Goal: Register for event/course: Sign up to attend an event or enroll in a course

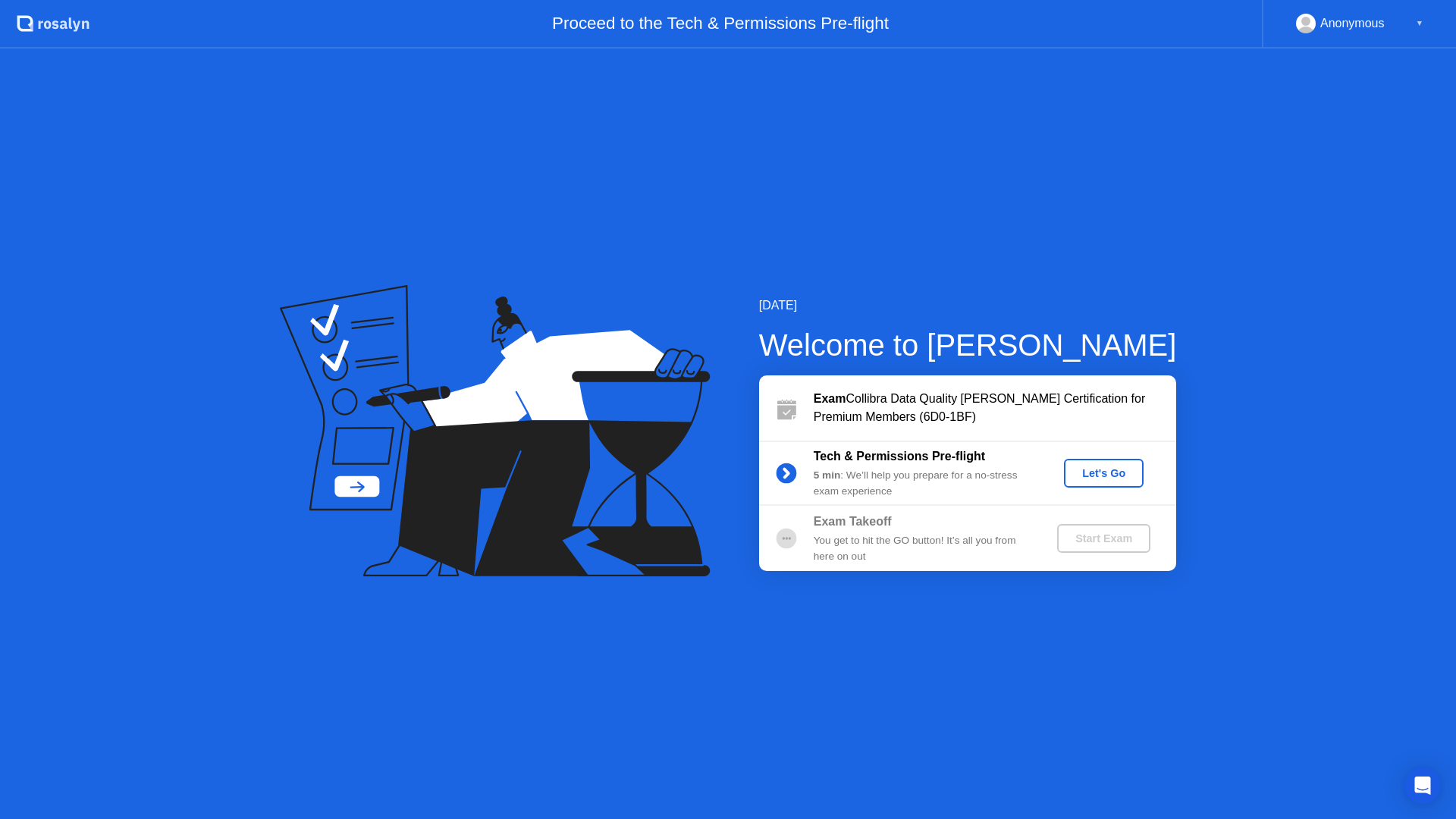
click at [928, 471] on div "5 min : We’ll help you prepare for a no-stress exam experience" at bounding box center [923, 483] width 218 height 31
click at [1102, 478] on div "Let's Go" at bounding box center [1103, 473] width 67 height 13
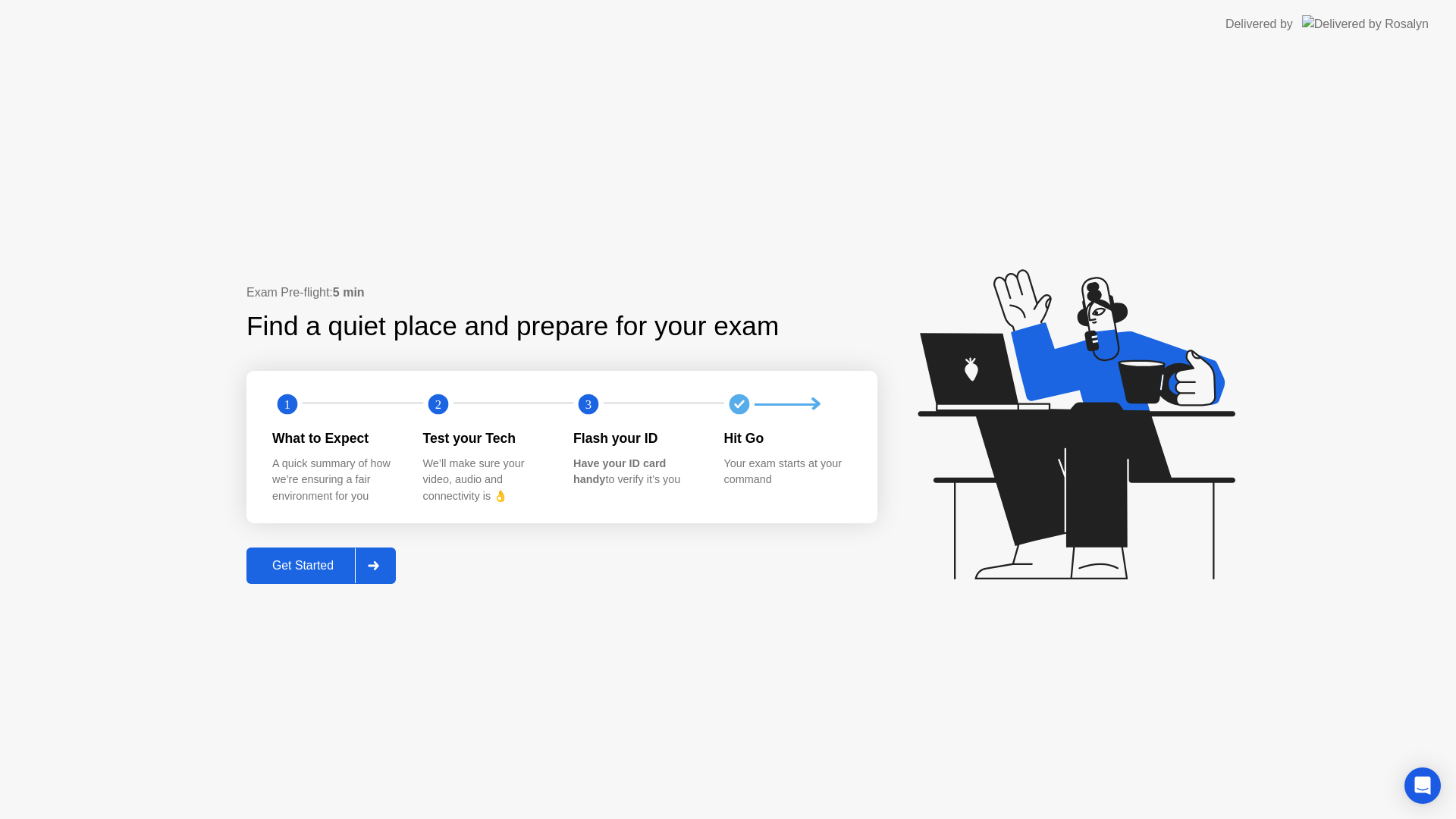
click at [311, 559] on div "Get Started" at bounding box center [303, 566] width 104 height 13
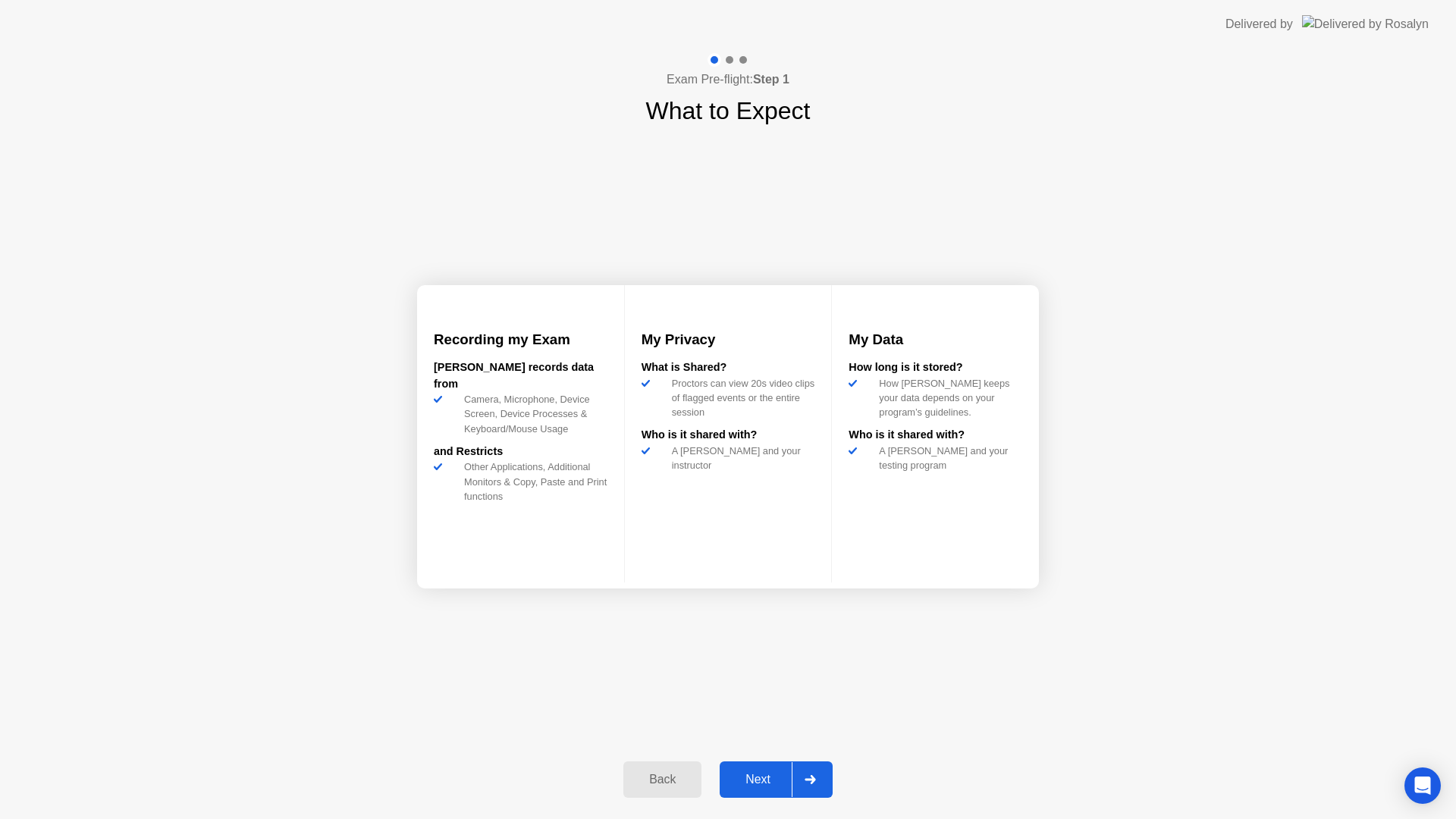
click at [761, 781] on div "Next" at bounding box center [757, 780] width 67 height 13
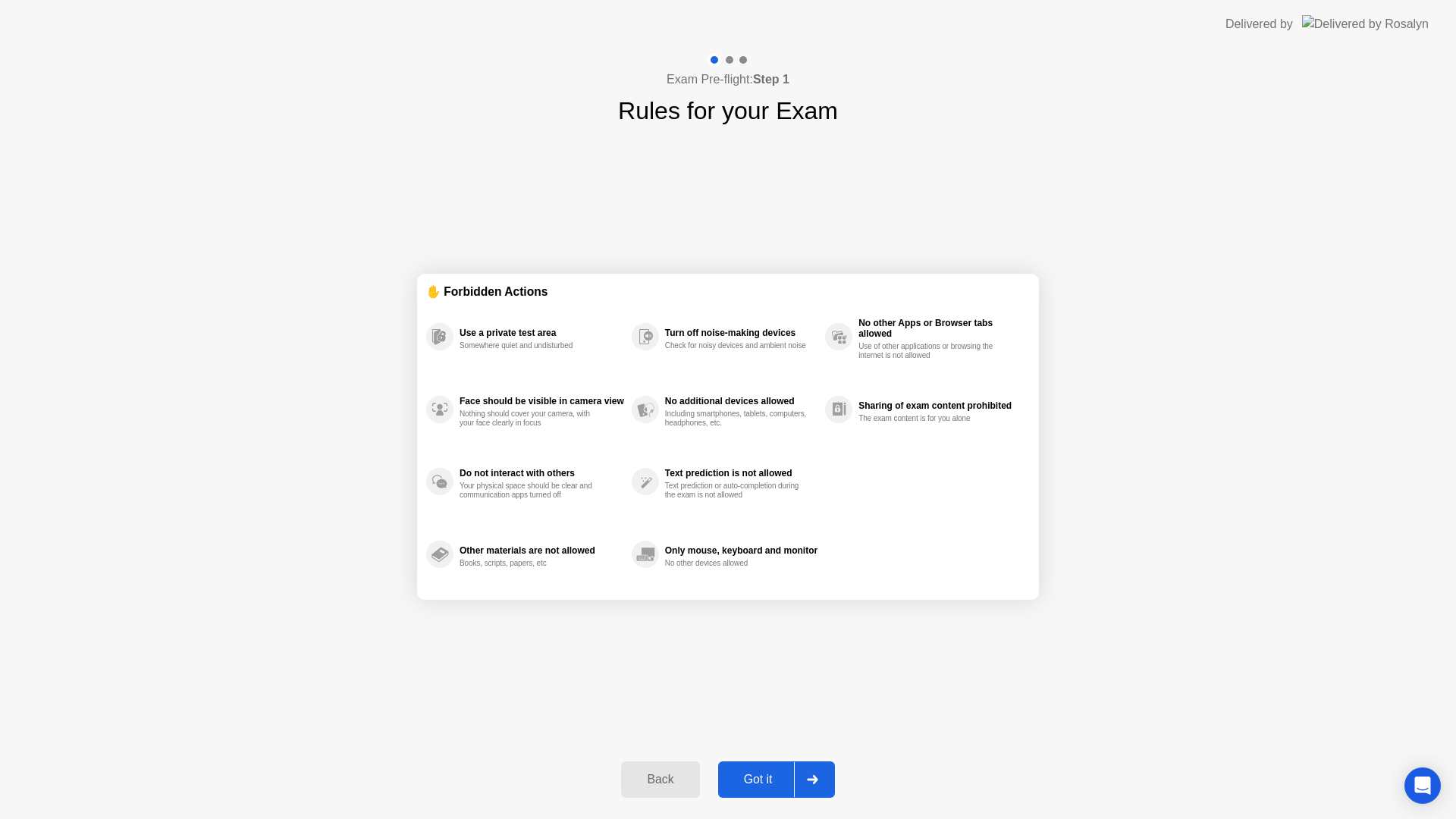
click at [742, 776] on div "Got it" at bounding box center [759, 780] width 72 height 13
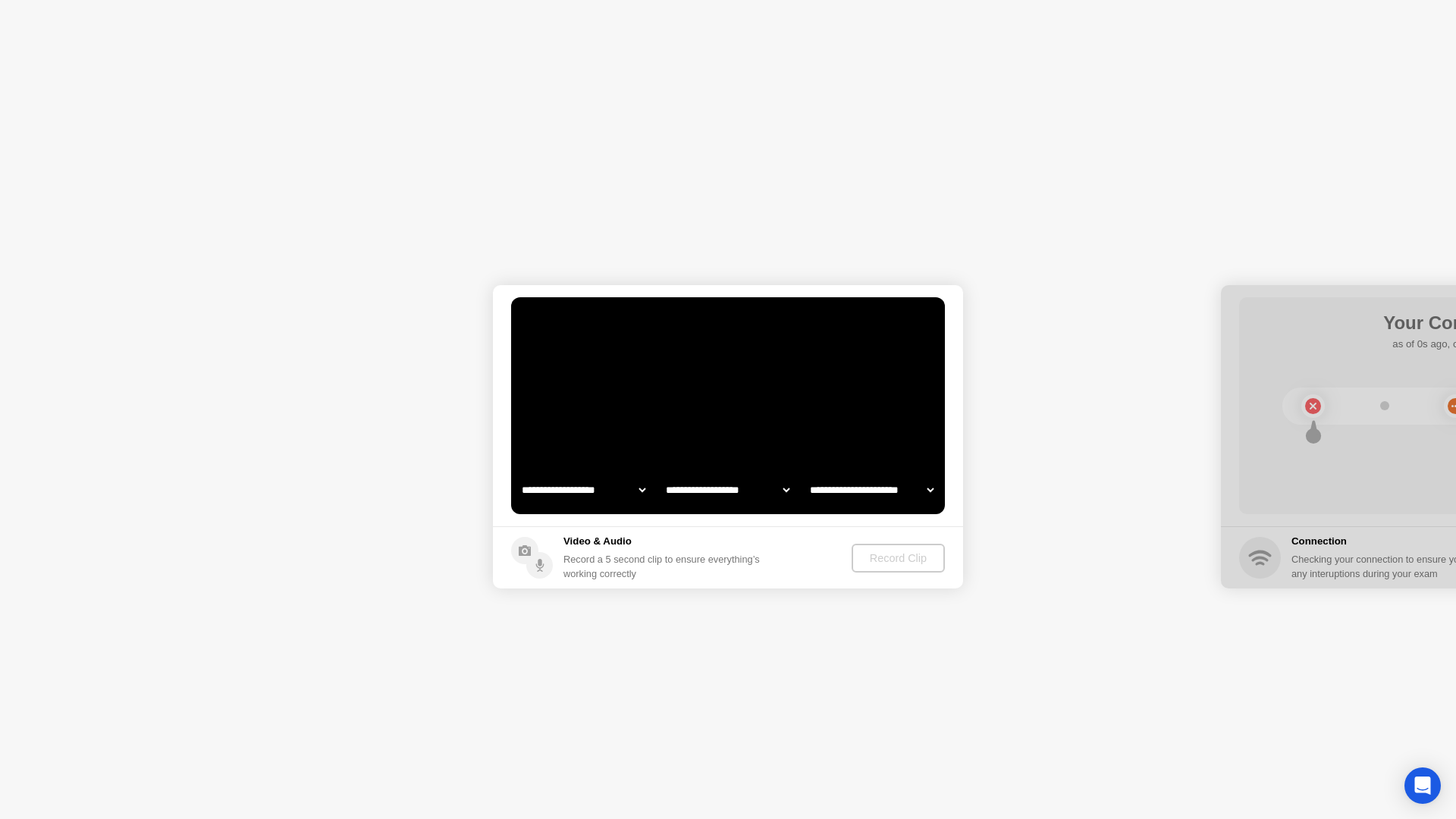
select select "**********"
select select "*******"
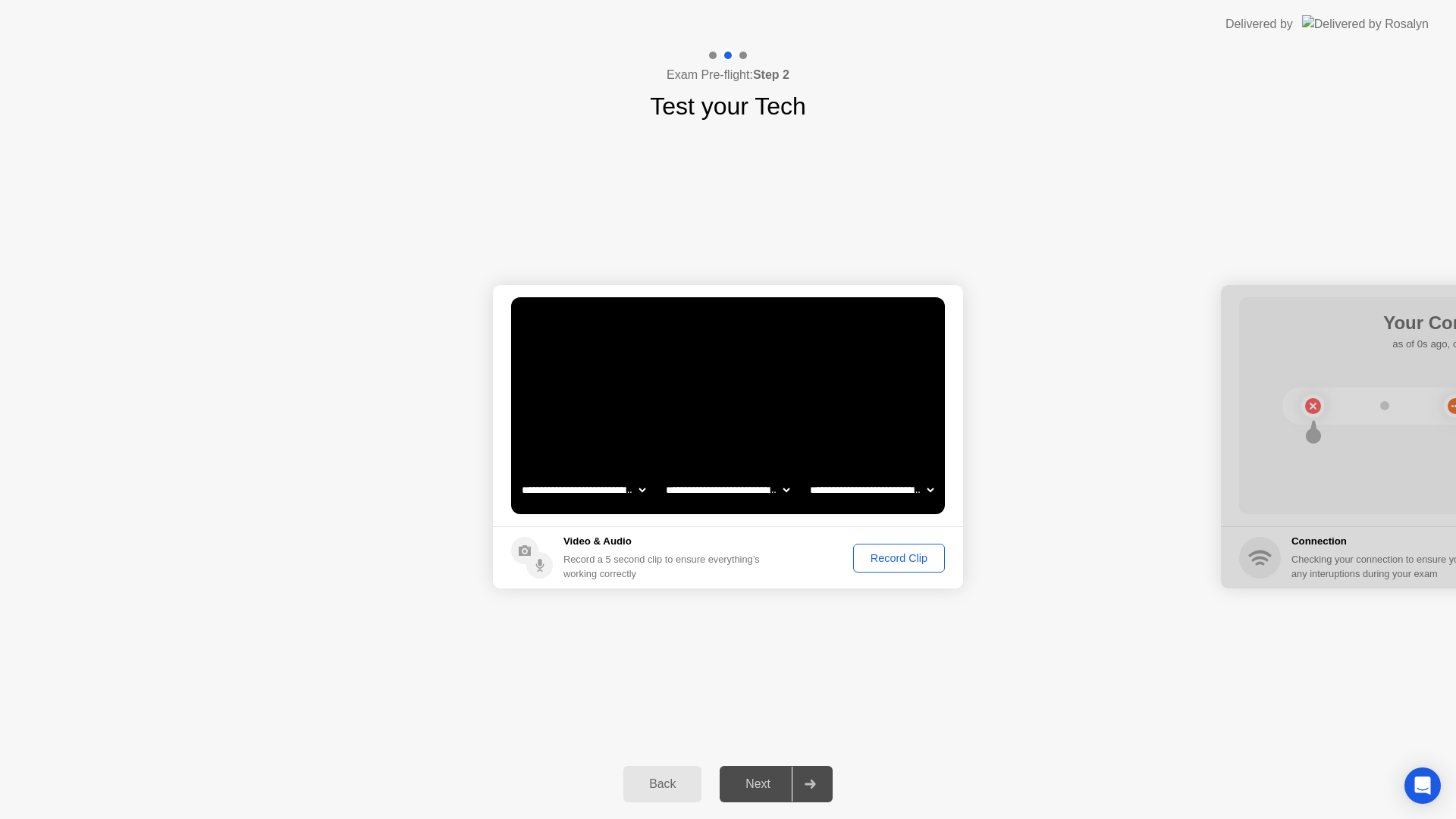
click at [635, 489] on select "**********" at bounding box center [583, 491] width 130 height 30
select select "**********"
click at [885, 559] on div "Record Clip" at bounding box center [898, 559] width 81 height 13
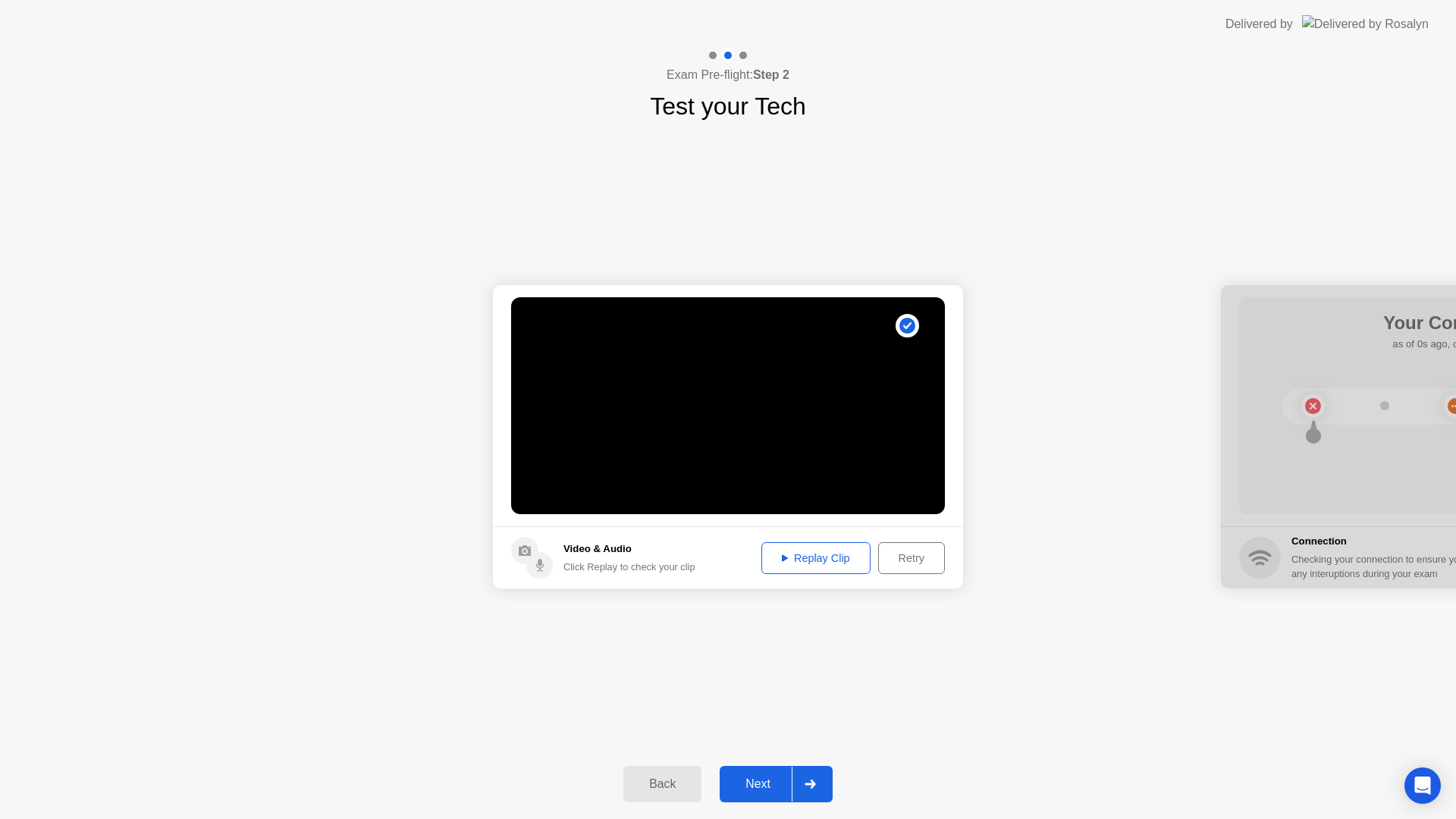
click at [832, 564] on div "Replay Clip" at bounding box center [816, 559] width 98 height 13
click at [767, 773] on button "Next" at bounding box center [776, 784] width 113 height 37
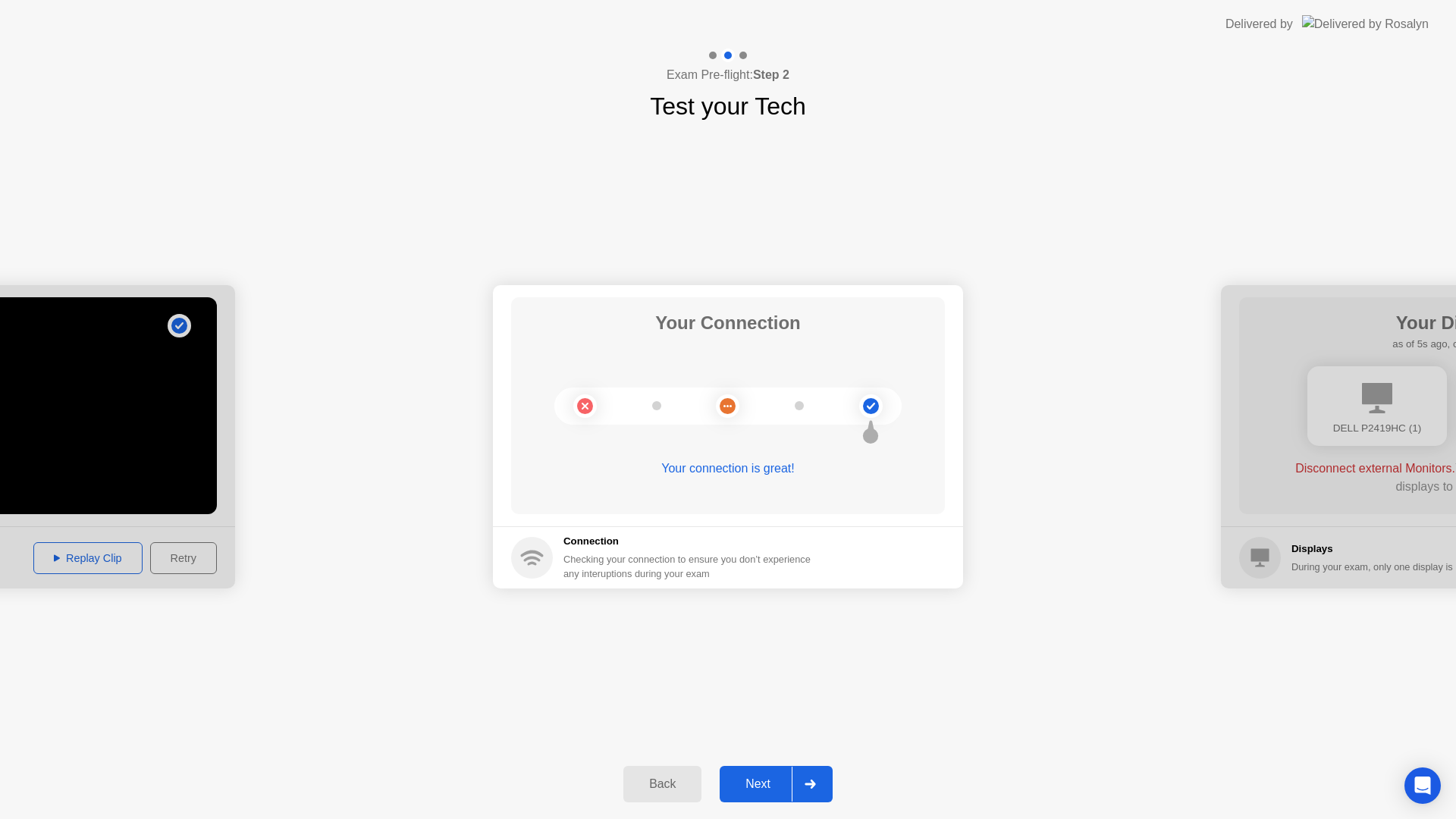
click at [759, 781] on div "Next" at bounding box center [757, 784] width 67 height 13
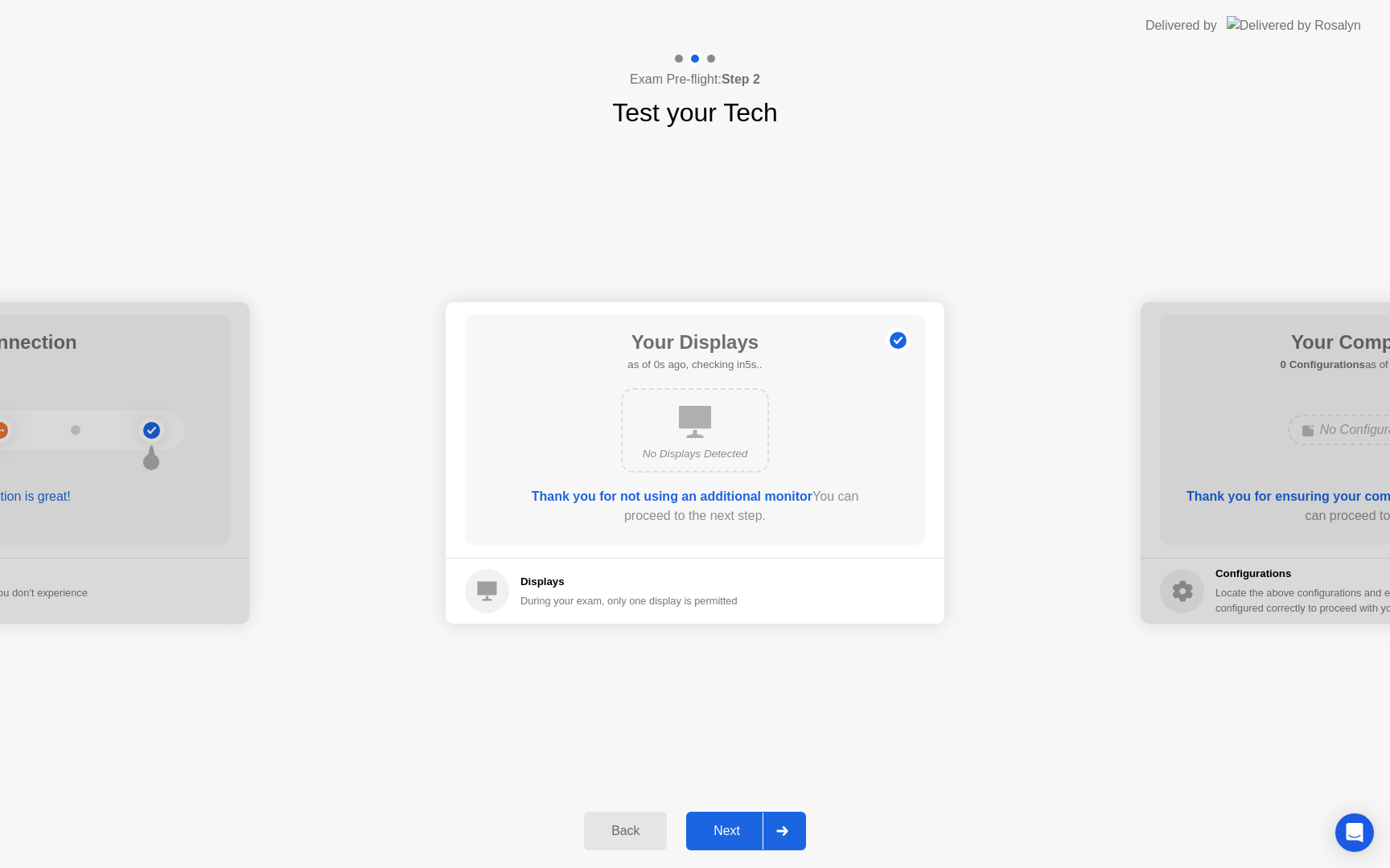
click at [636, 826] on div "Back" at bounding box center [624, 831] width 73 height 14
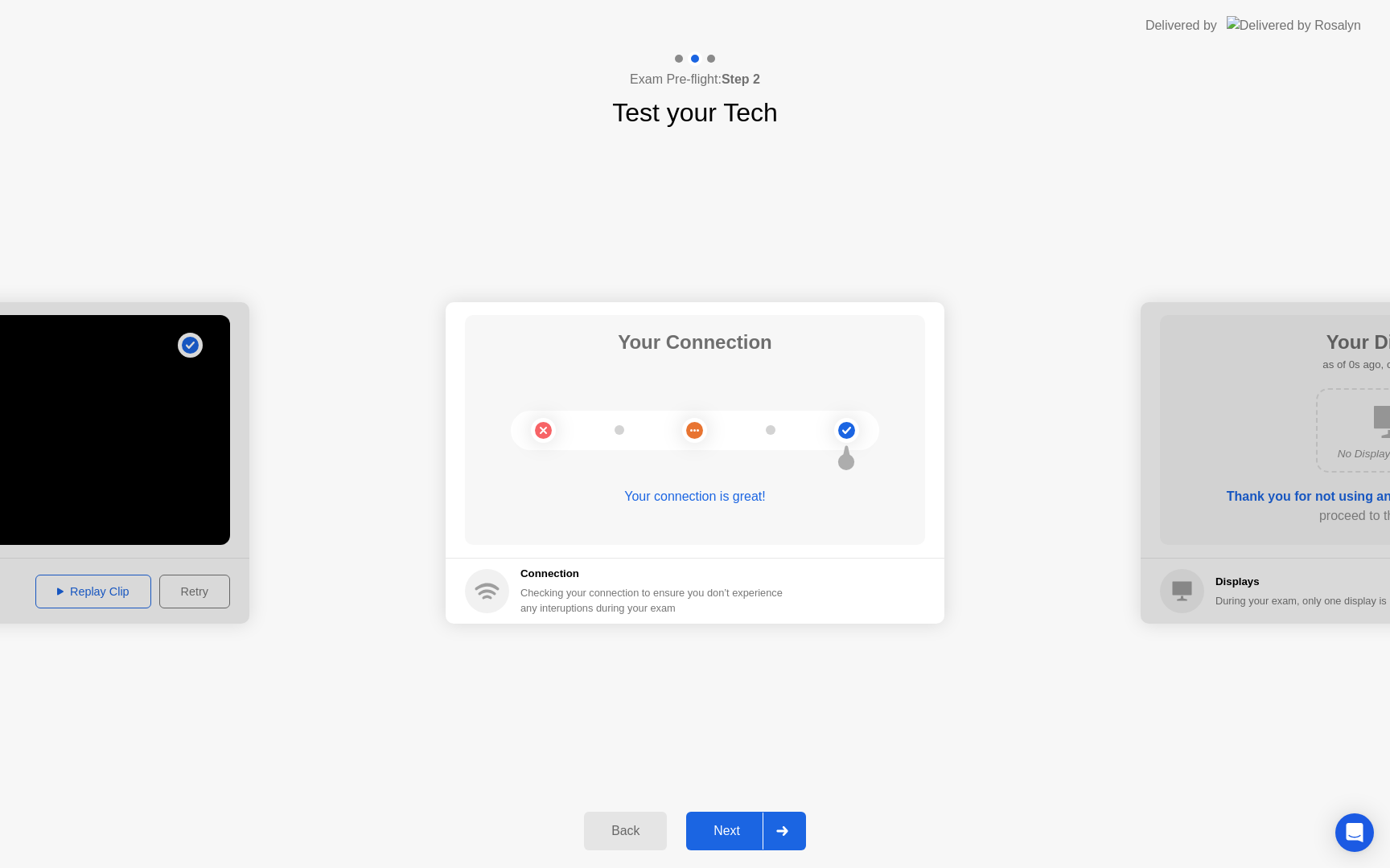
click at [636, 826] on div "Back" at bounding box center [624, 831] width 73 height 14
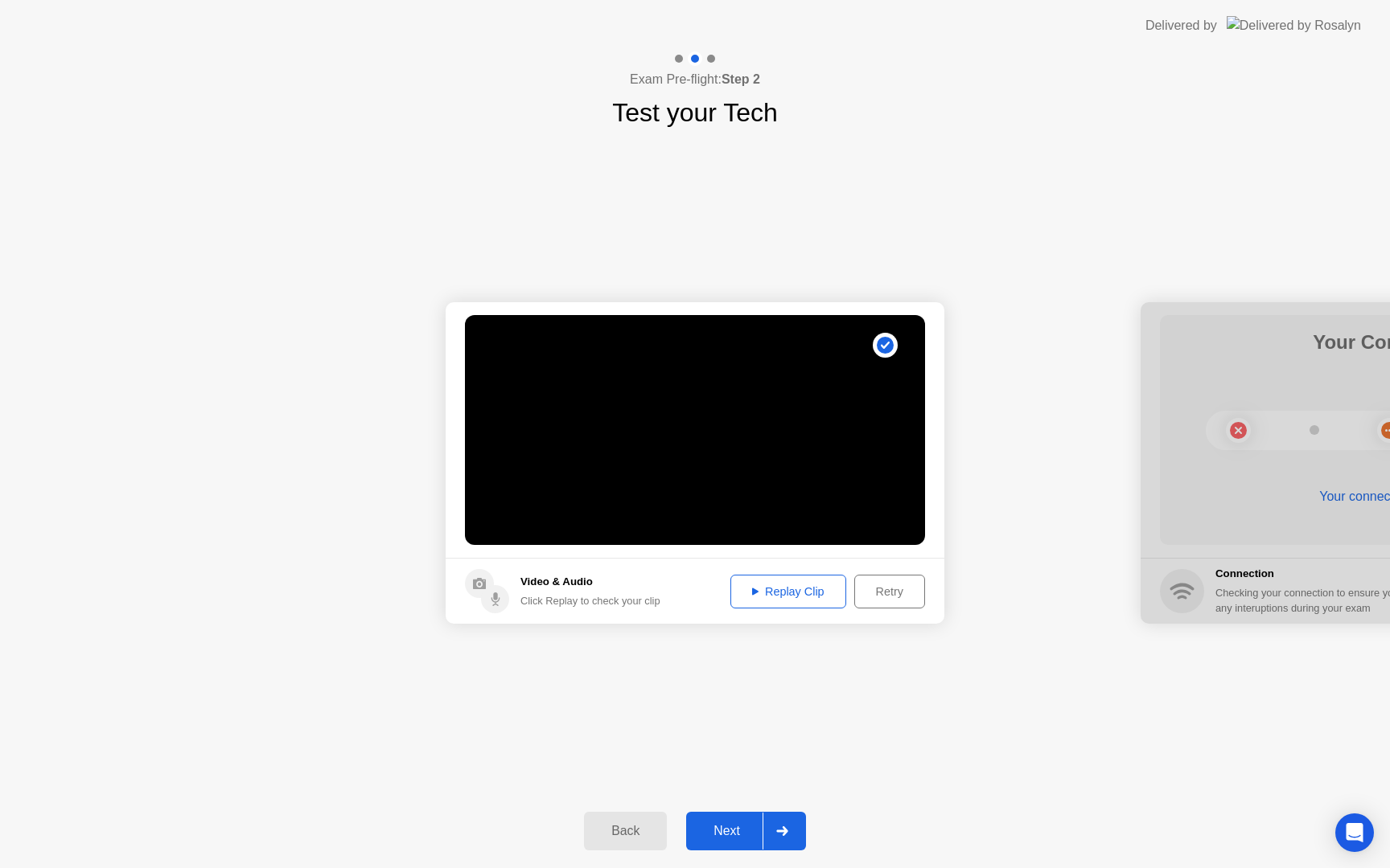
click at [906, 600] on button "Retry" at bounding box center [889, 592] width 71 height 34
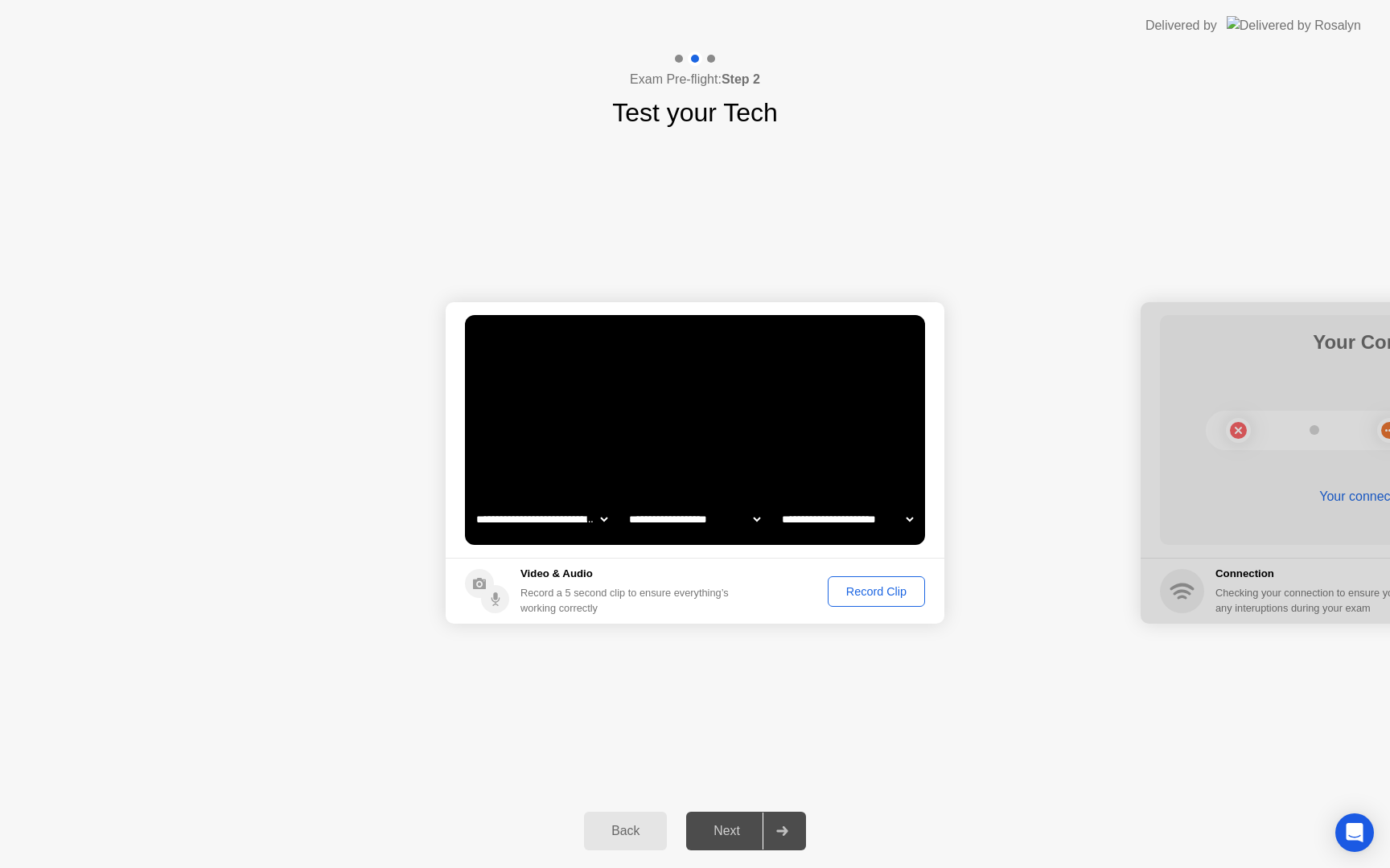
click at [871, 588] on div "Record Clip" at bounding box center [876, 592] width 86 height 13
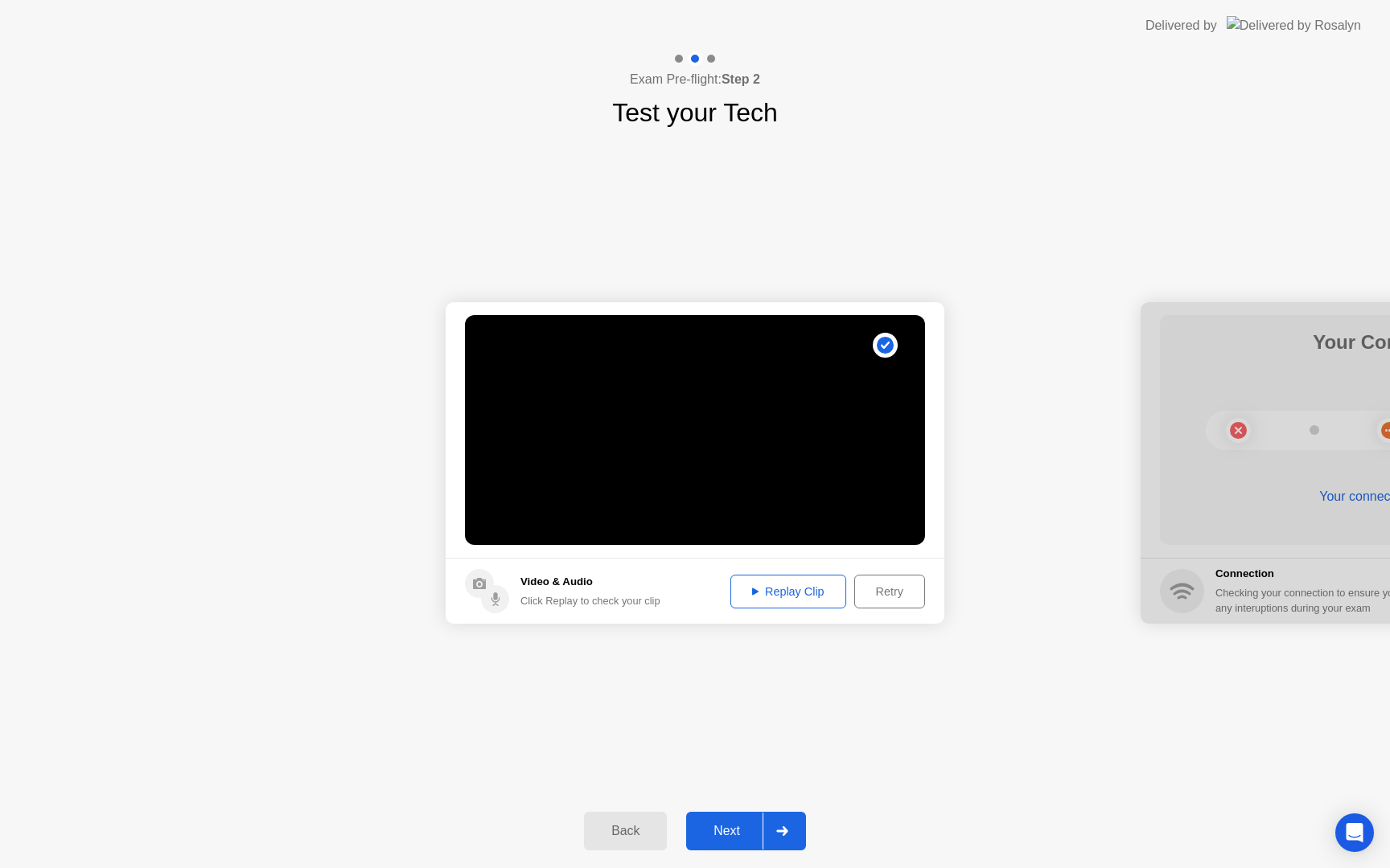
click at [804, 588] on div "Replay Clip" at bounding box center [788, 592] width 104 height 13
click at [744, 825] on div "Next" at bounding box center [726, 831] width 71 height 14
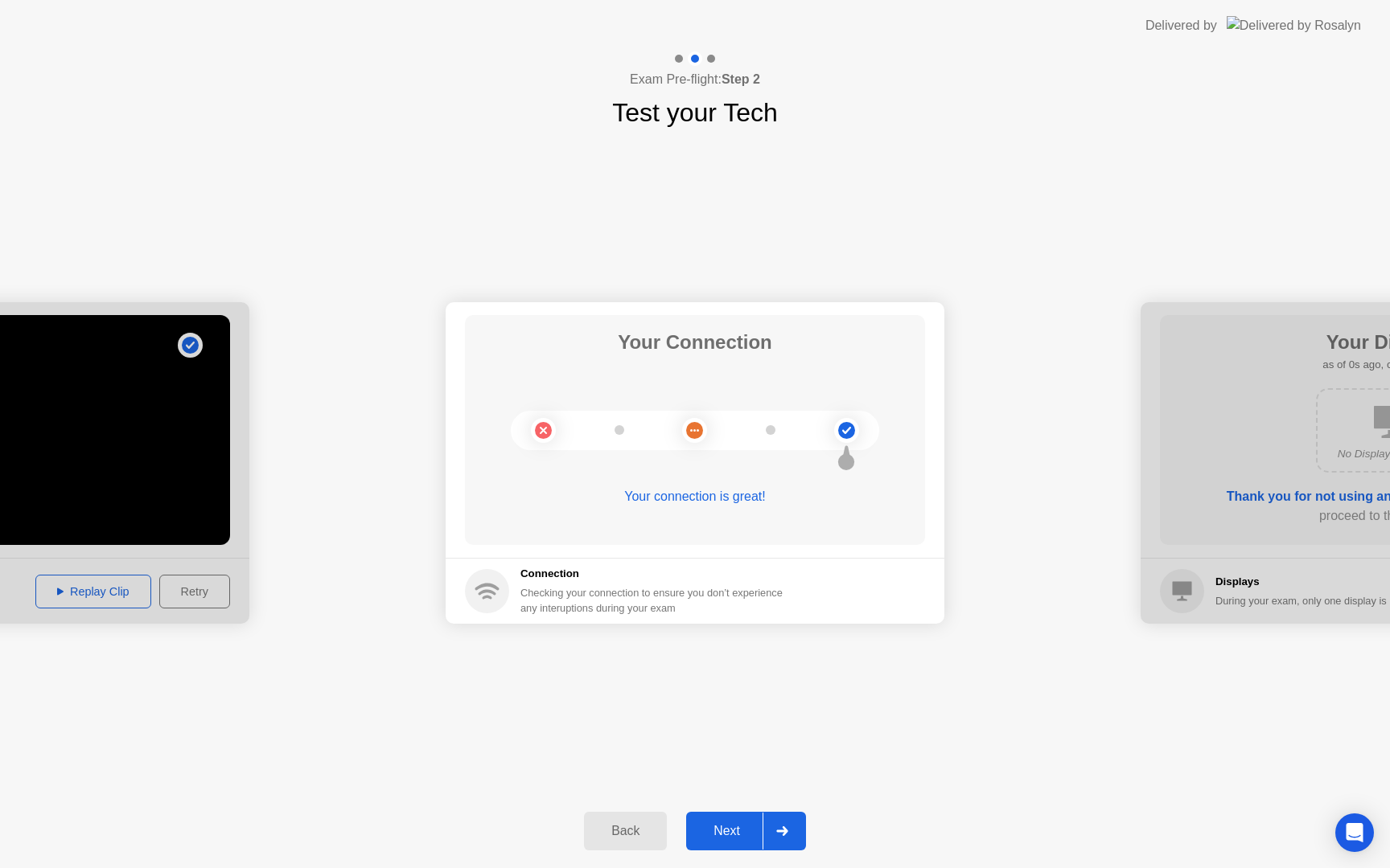
click at [744, 825] on div "Next" at bounding box center [726, 831] width 71 height 14
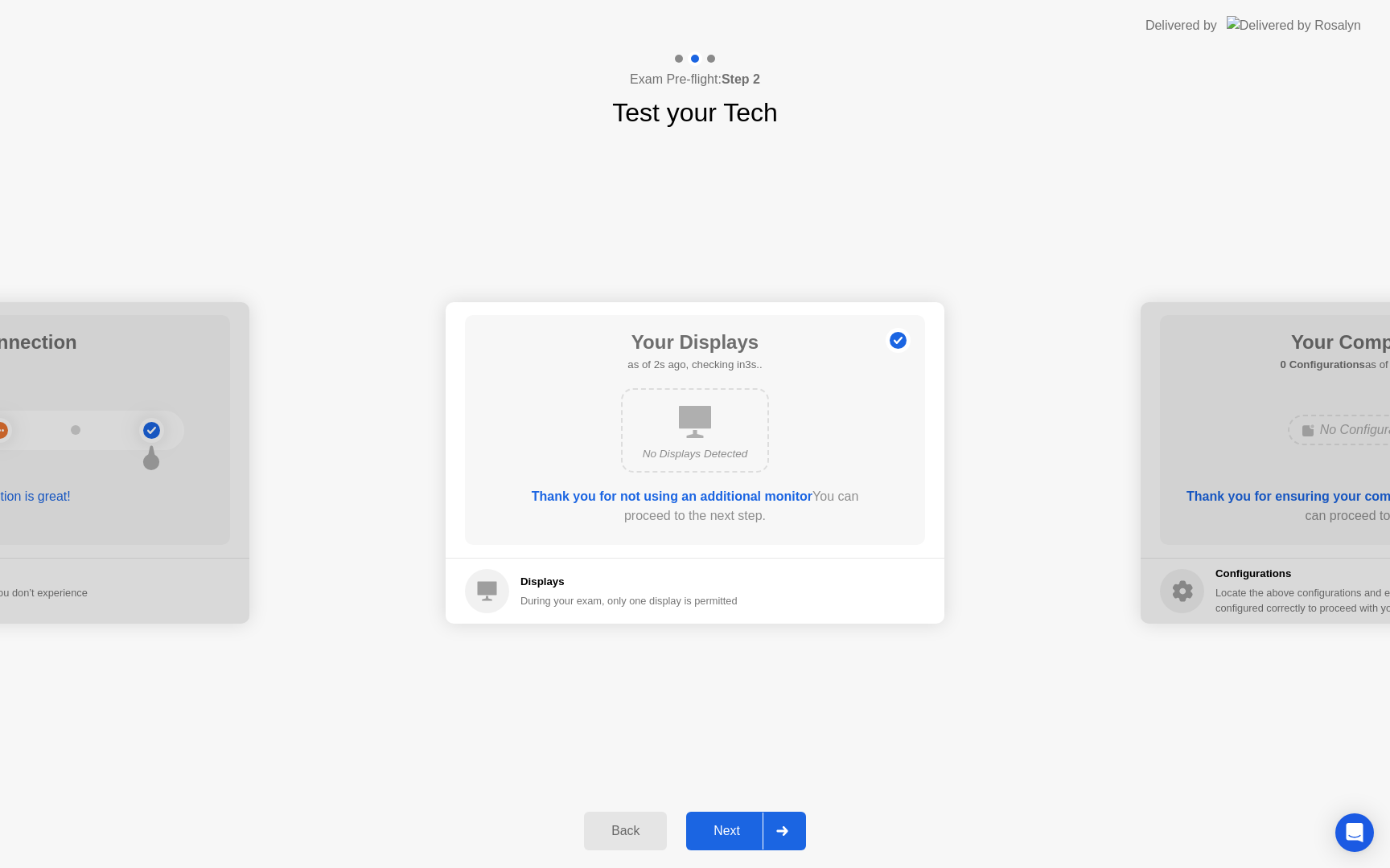
click at [744, 825] on div "Next" at bounding box center [726, 831] width 71 height 14
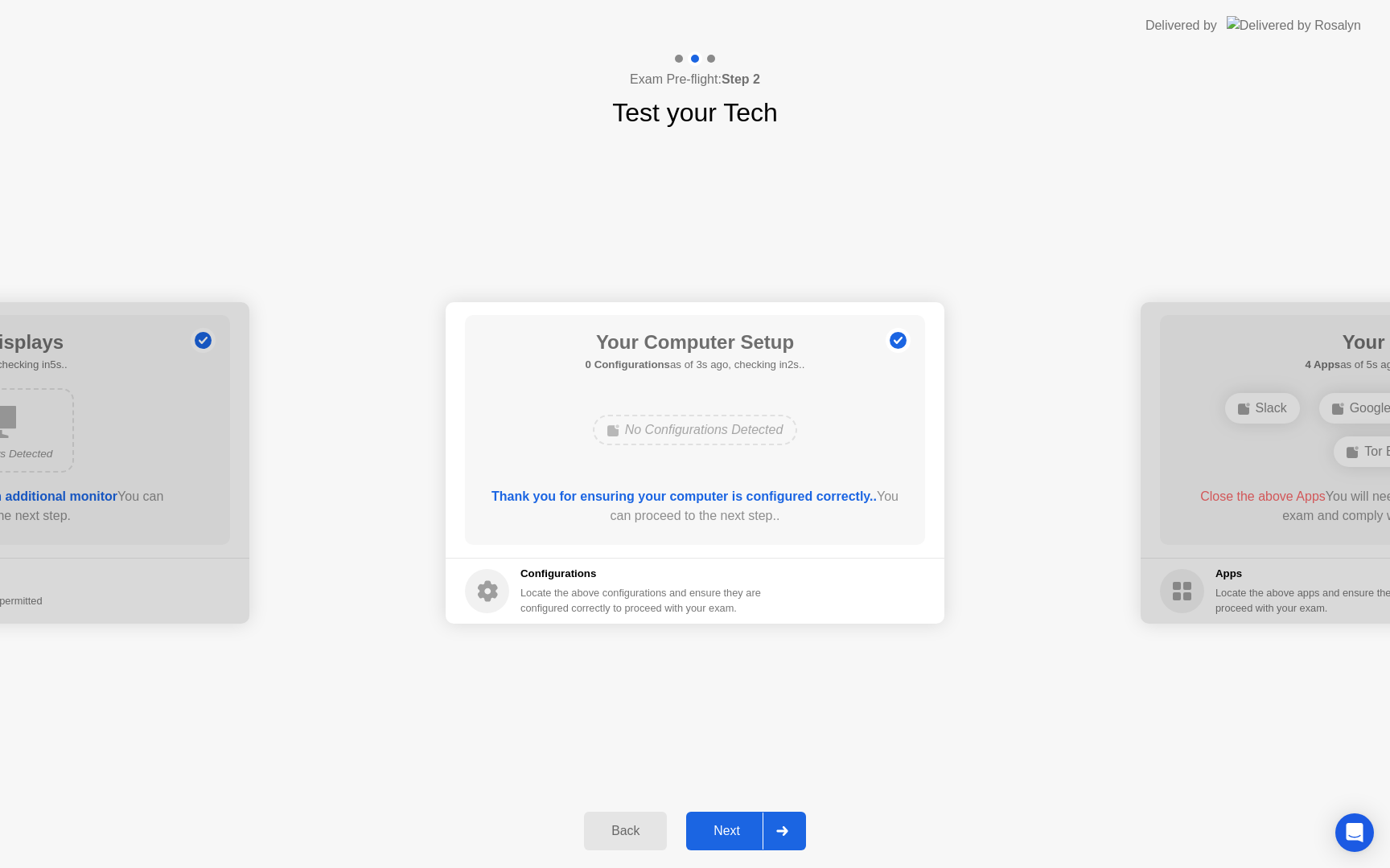
click at [744, 825] on div "Next" at bounding box center [726, 831] width 71 height 14
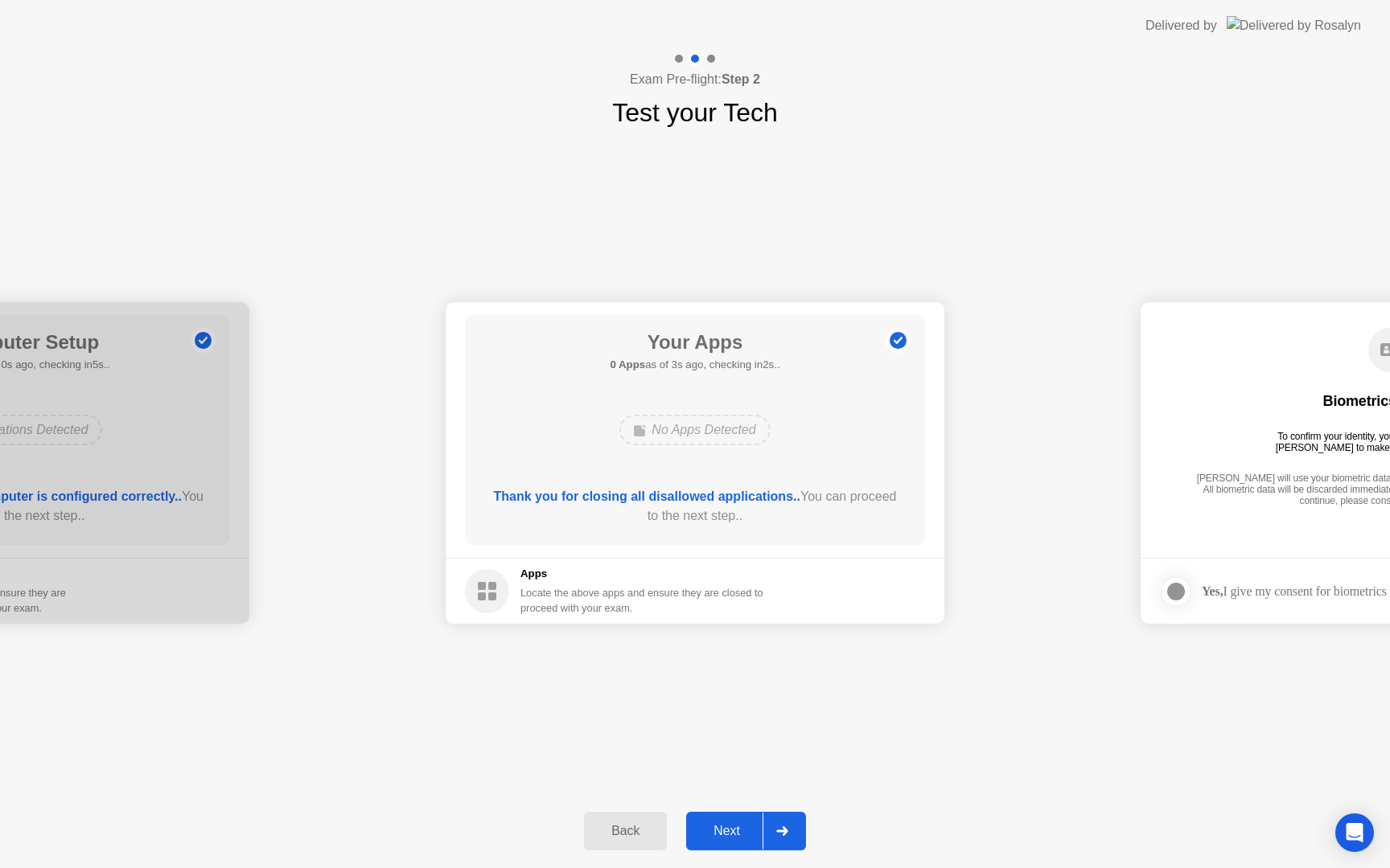
click at [733, 829] on div "Next" at bounding box center [726, 831] width 71 height 14
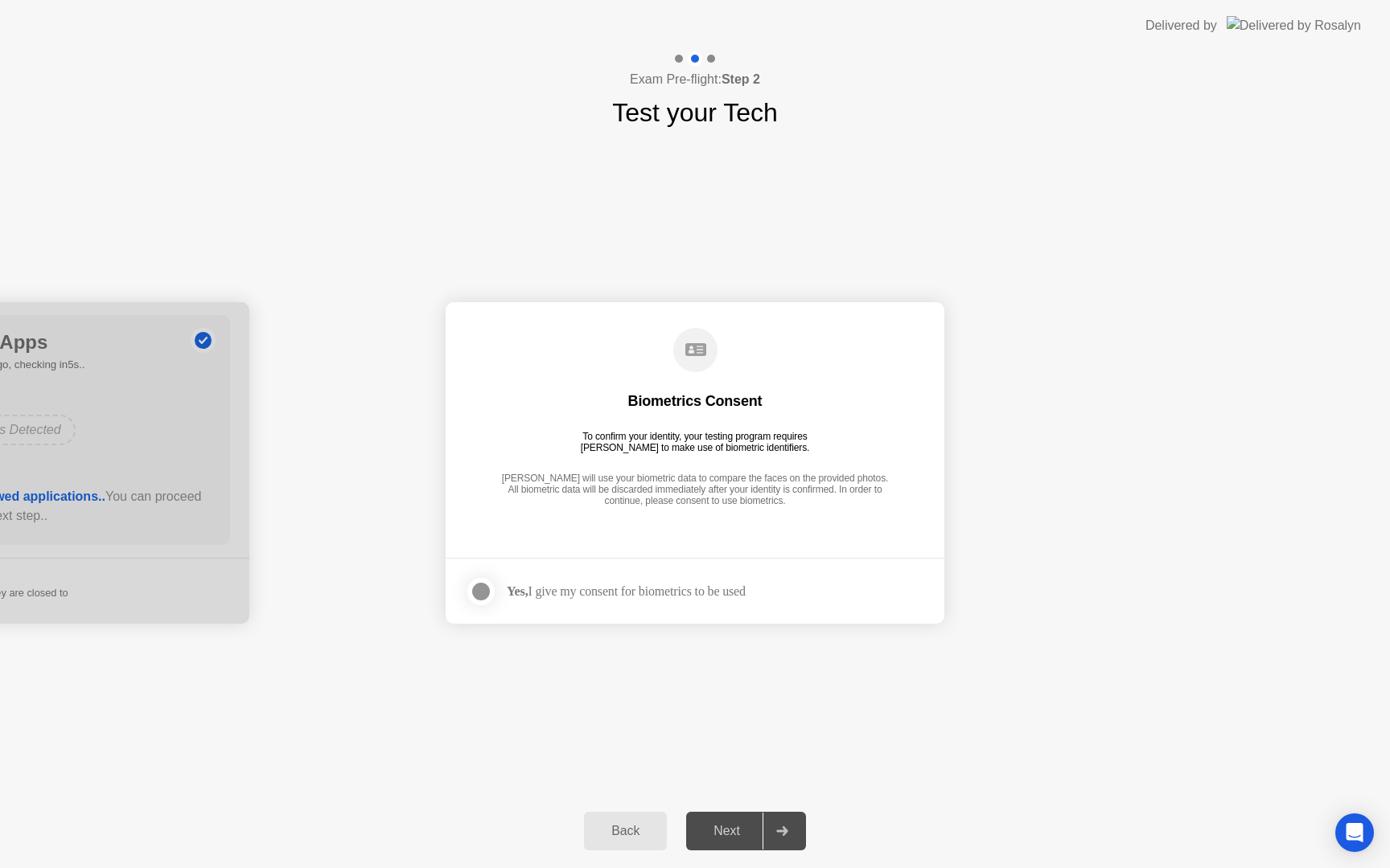
click at [490, 589] on div at bounding box center [481, 592] width 19 height 19
click at [727, 824] on div "Next" at bounding box center [726, 831] width 71 height 14
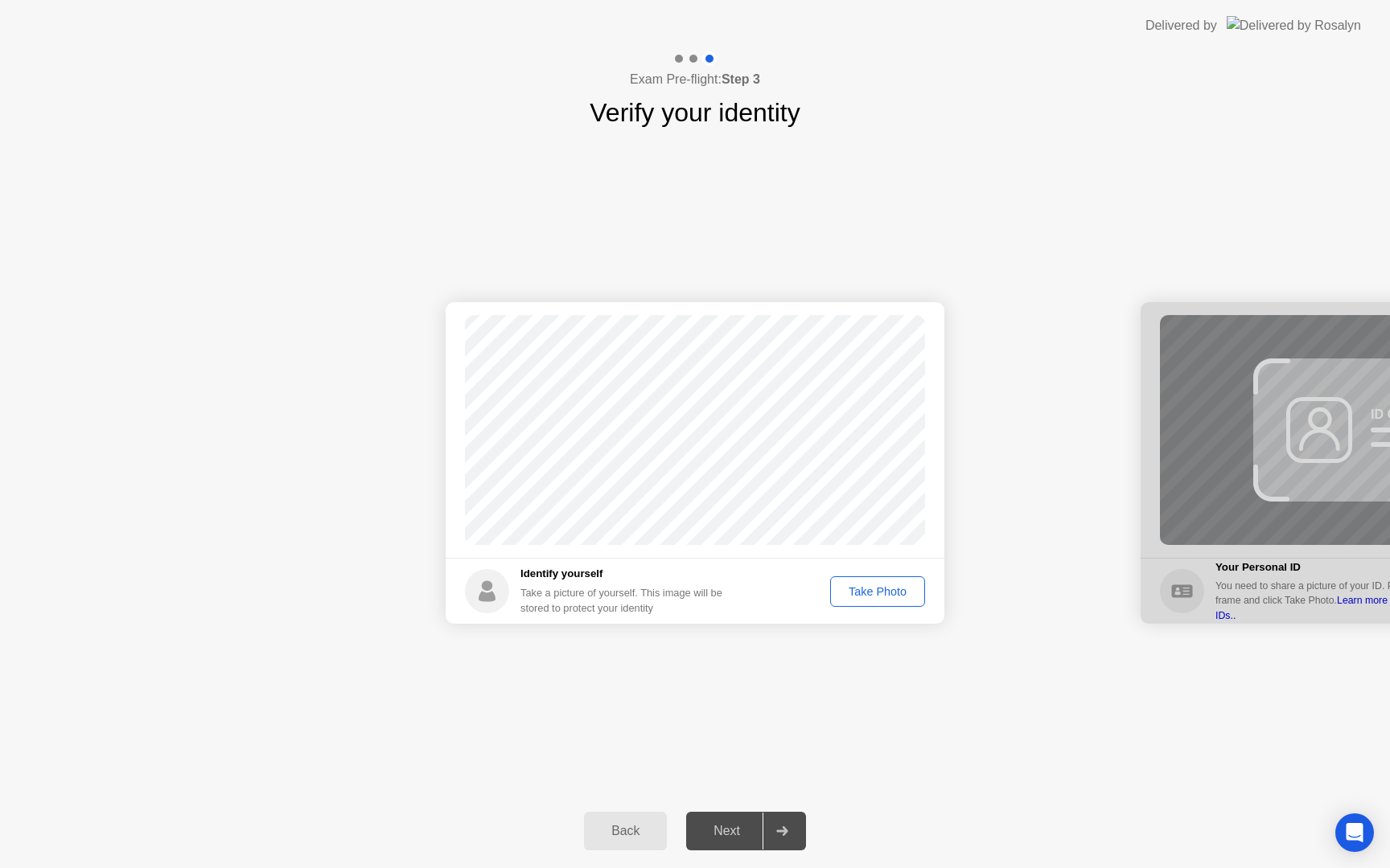
click at [877, 579] on button "Take Photo" at bounding box center [878, 592] width 95 height 30
click at [727, 828] on div "Next" at bounding box center [726, 831] width 71 height 14
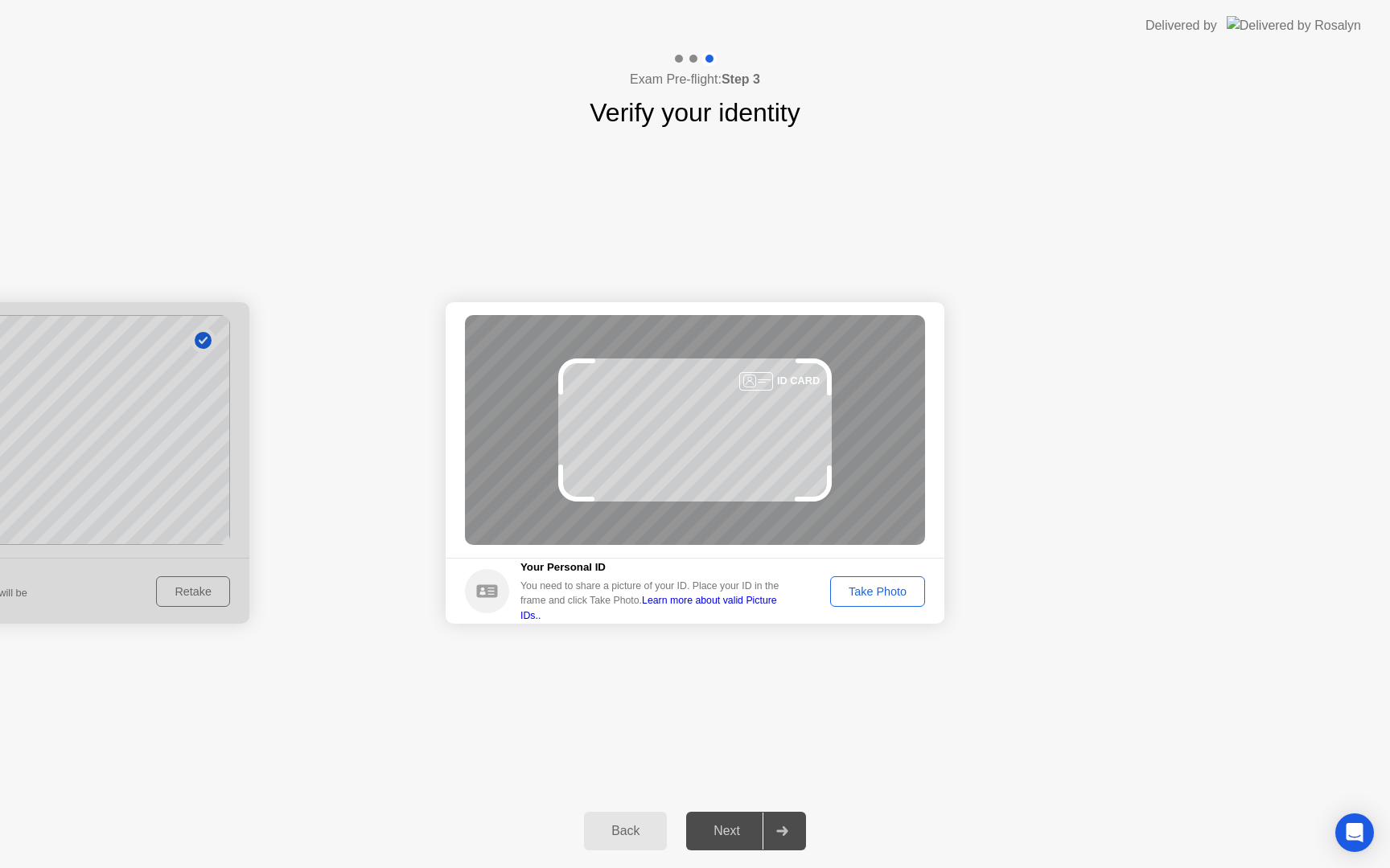
click at [853, 585] on div "Take Photo" at bounding box center [878, 592] width 83 height 13
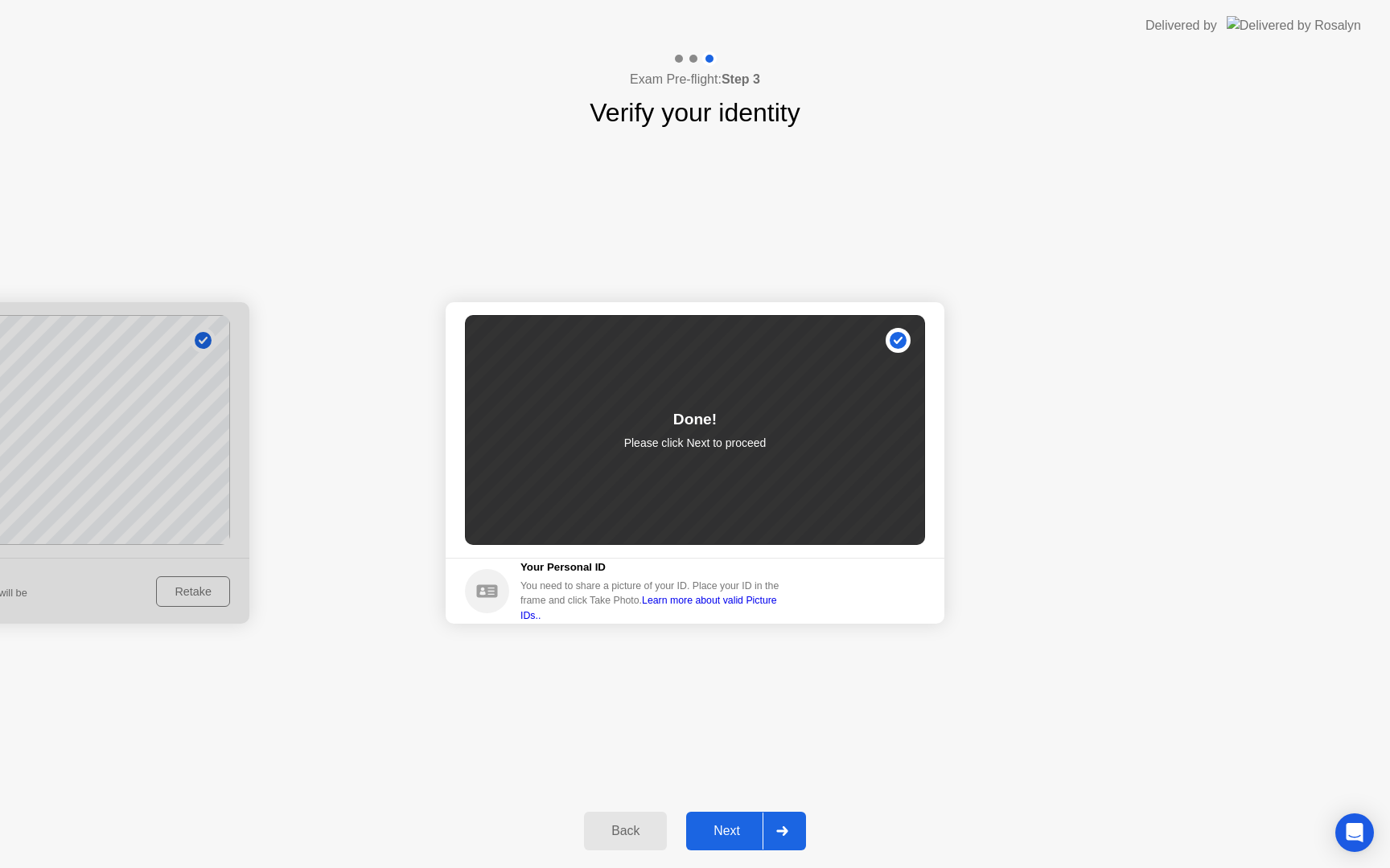
click at [725, 836] on div "Next" at bounding box center [726, 831] width 71 height 14
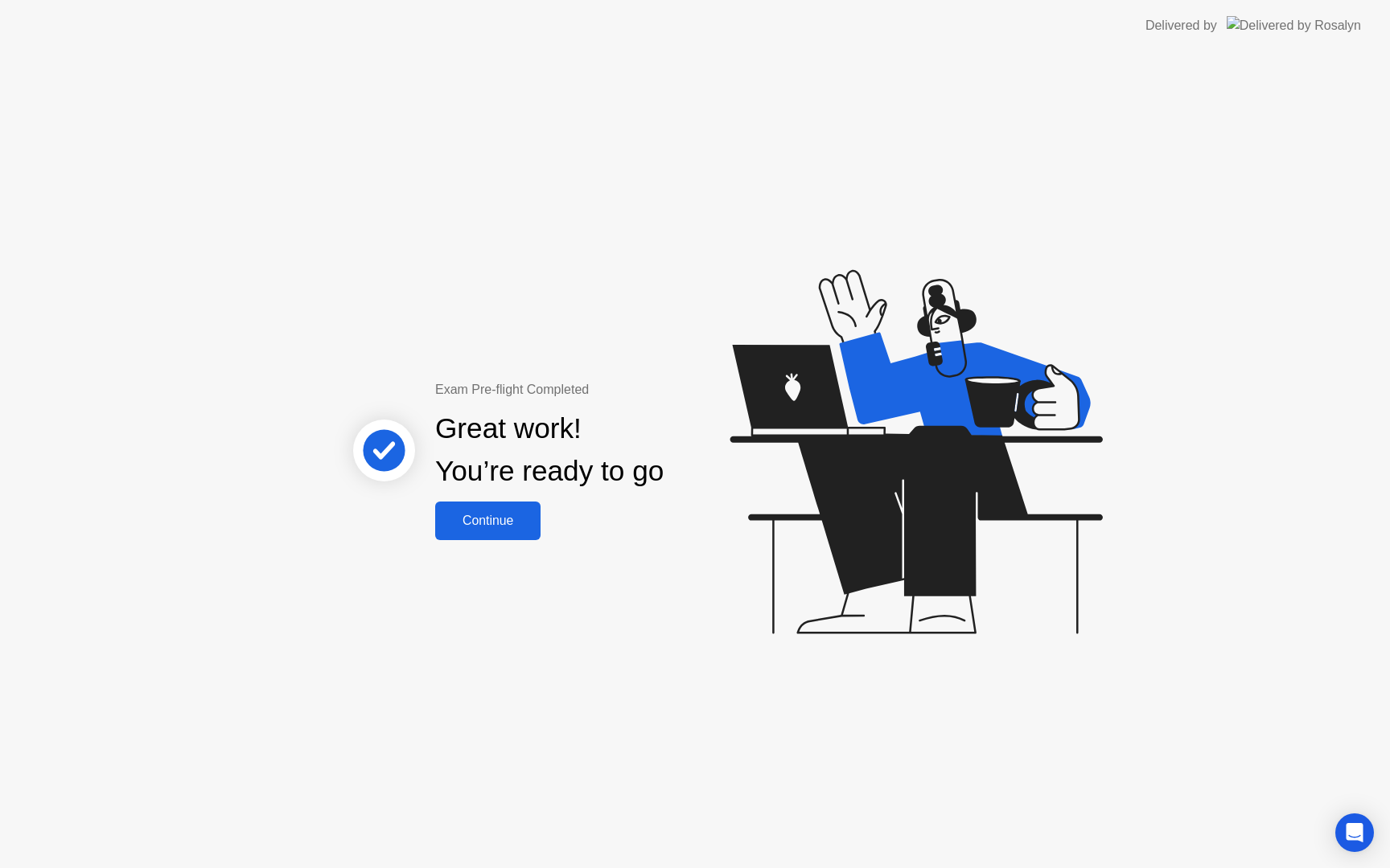
click at [461, 526] on div "Continue" at bounding box center [488, 521] width 96 height 14
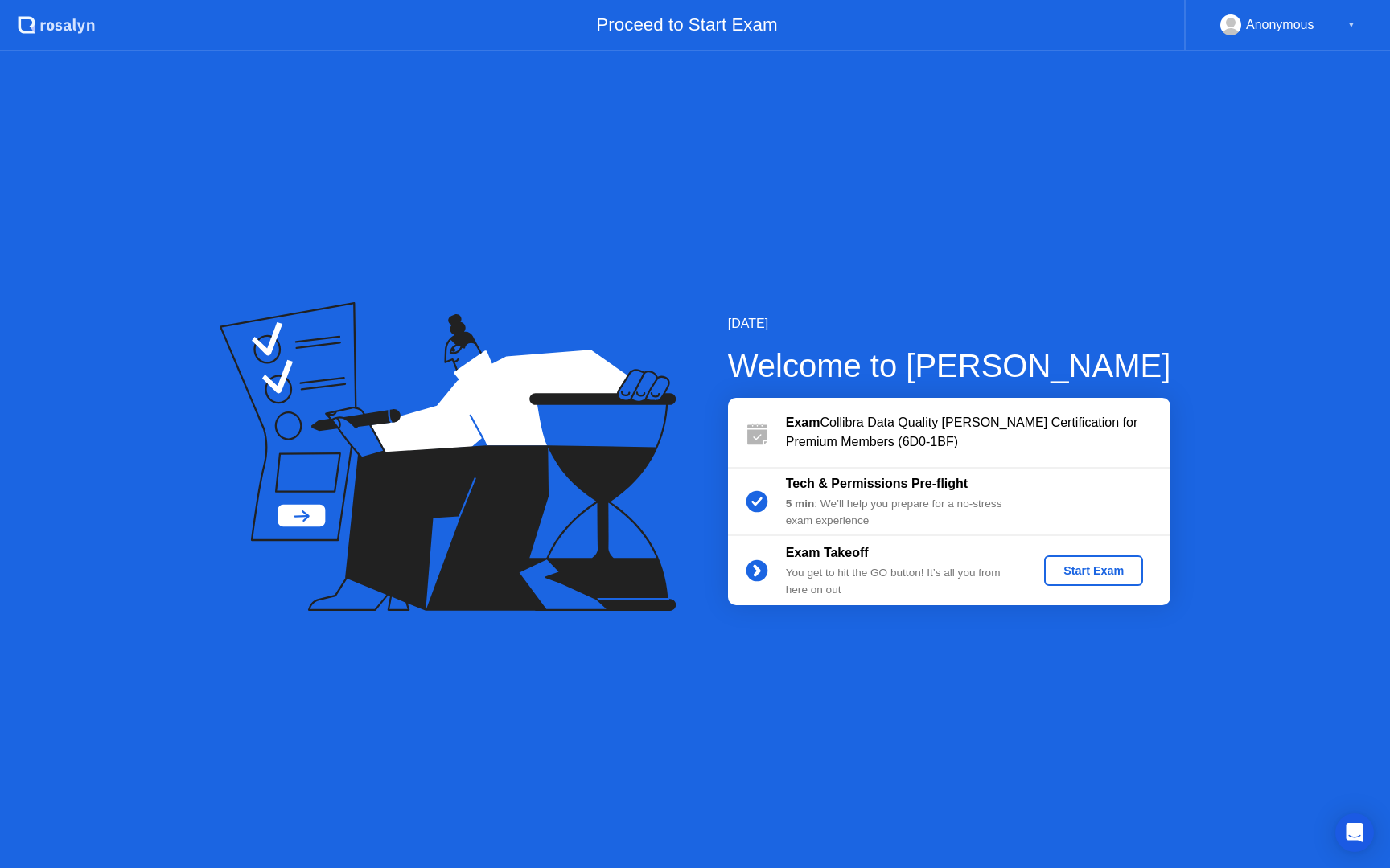
click at [1101, 577] on div "Start Exam" at bounding box center [1093, 571] width 86 height 13
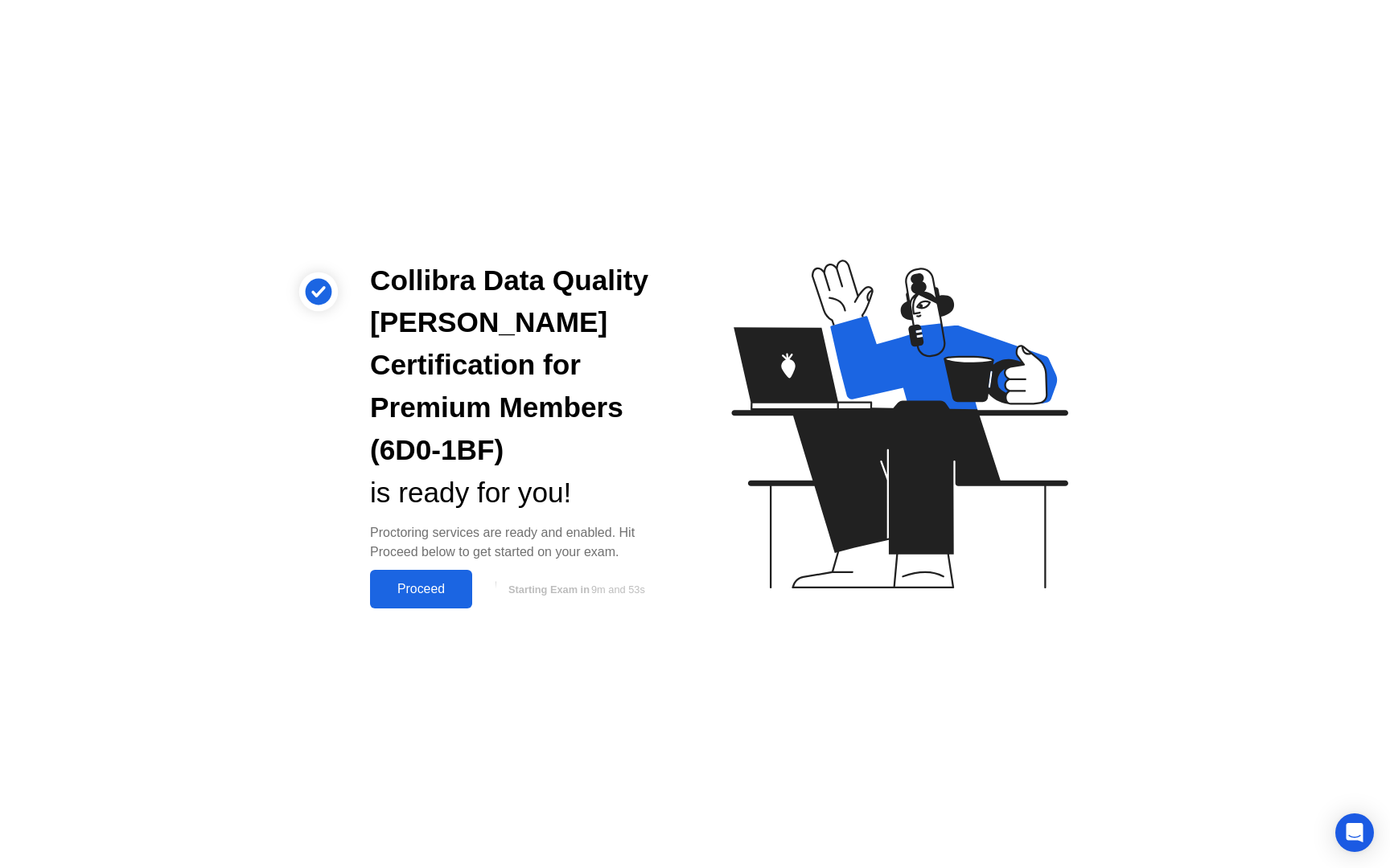
click at [414, 582] on div "Proceed" at bounding box center [420, 589] width 92 height 14
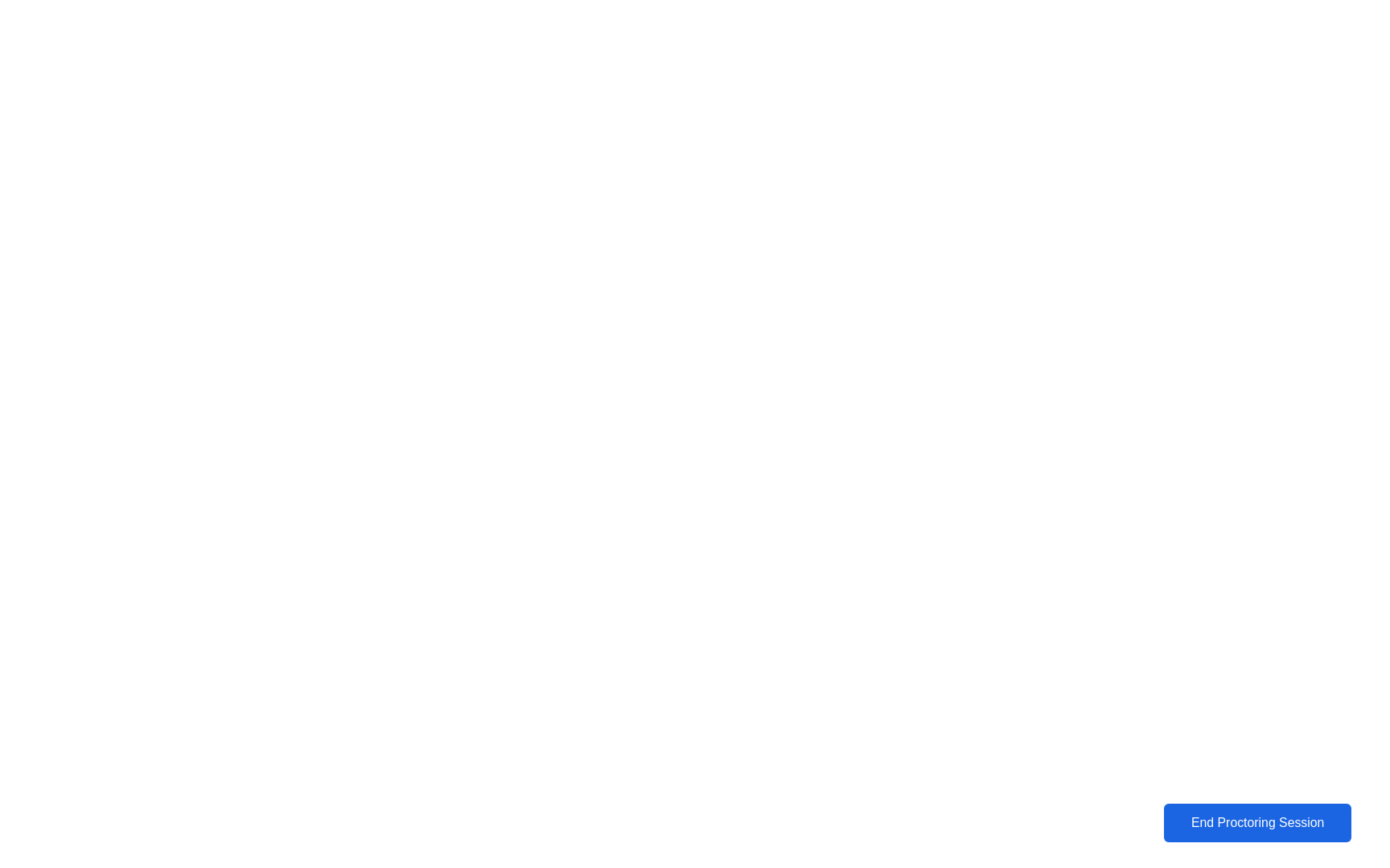
click at [1250, 820] on div "End Proctoring Session" at bounding box center [1257, 822] width 192 height 15
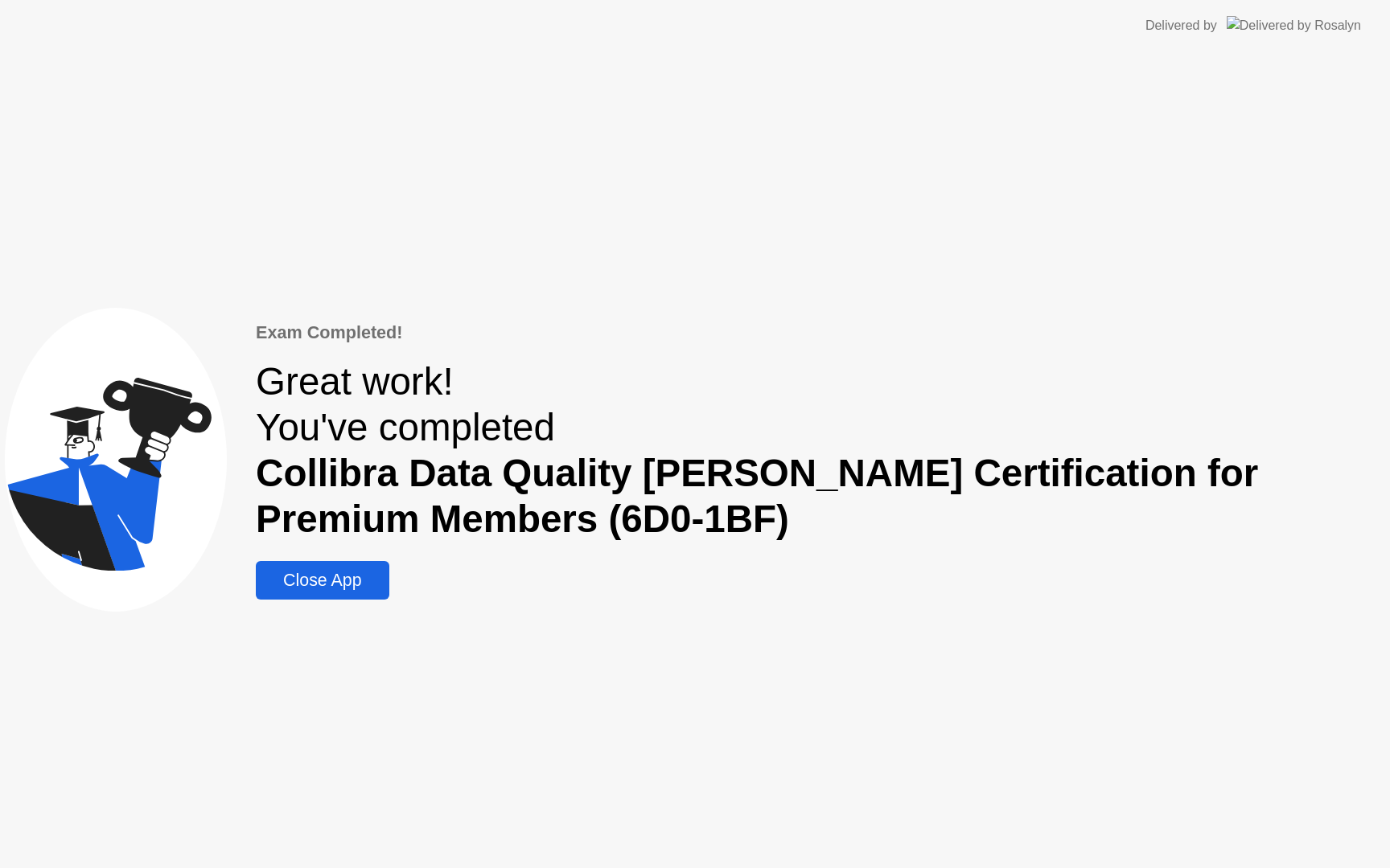
click at [383, 571] on div "Close App" at bounding box center [323, 581] width 123 height 20
